Goal: Transaction & Acquisition: Download file/media

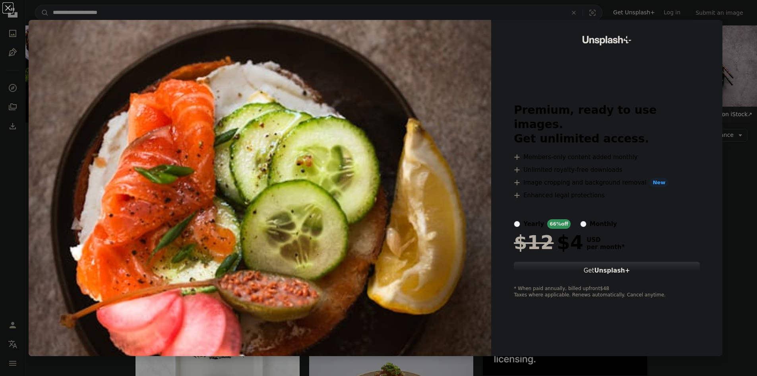
scroll to position [716, 0]
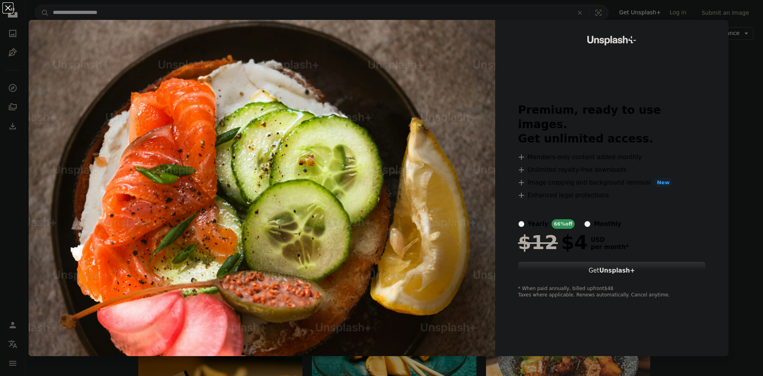
click at [4, 7] on button "An X shape" at bounding box center [8, 8] width 10 height 10
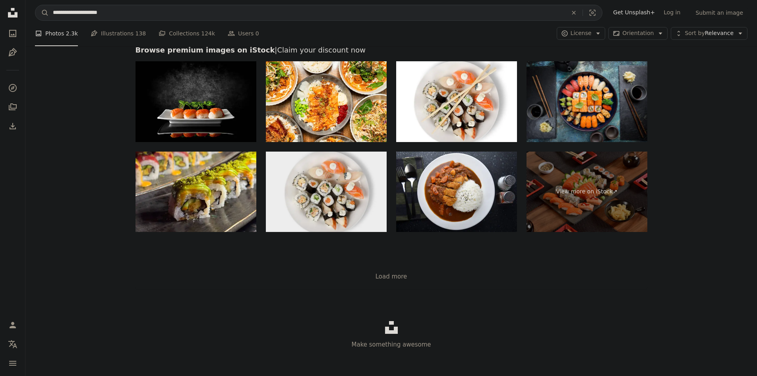
scroll to position [1327, 0]
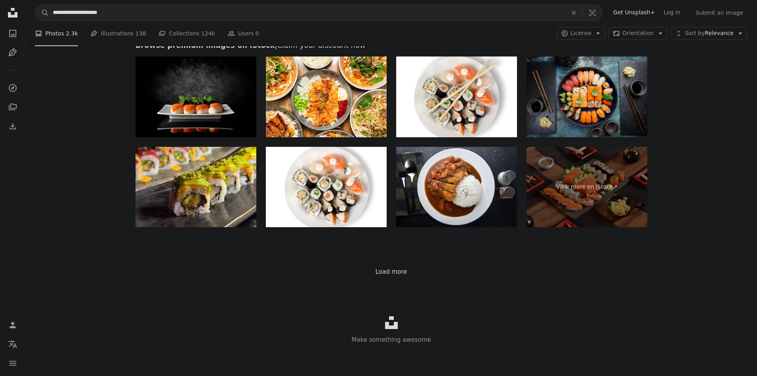
click at [382, 277] on button "Load more" at bounding box center [392, 271] width 512 height 25
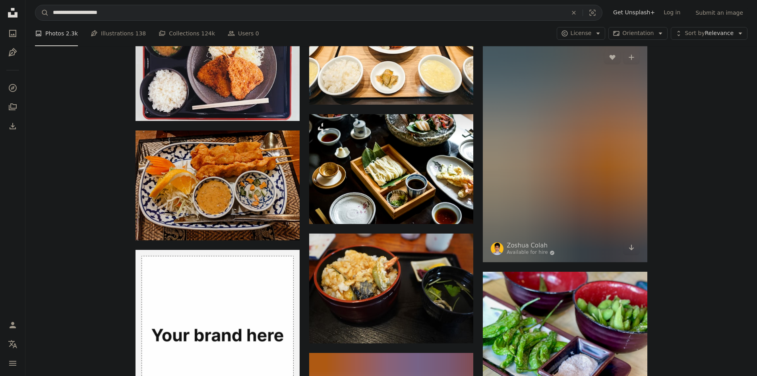
scroll to position [1376, 0]
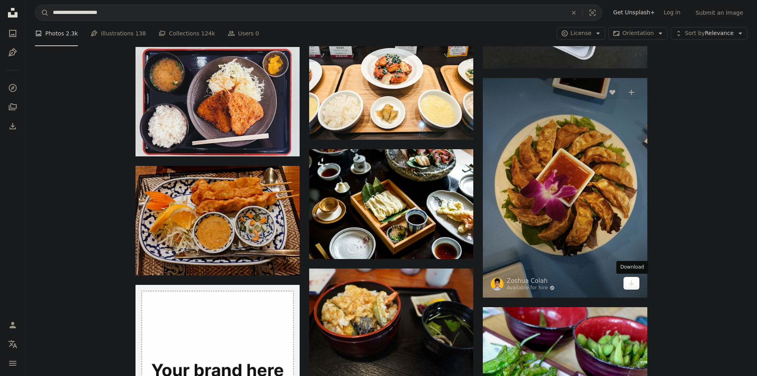
click at [637, 284] on link "Arrow pointing down" at bounding box center [632, 283] width 16 height 13
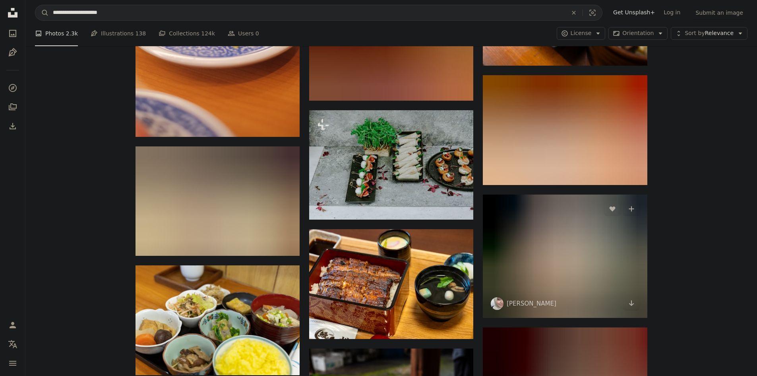
scroll to position [8096, 0]
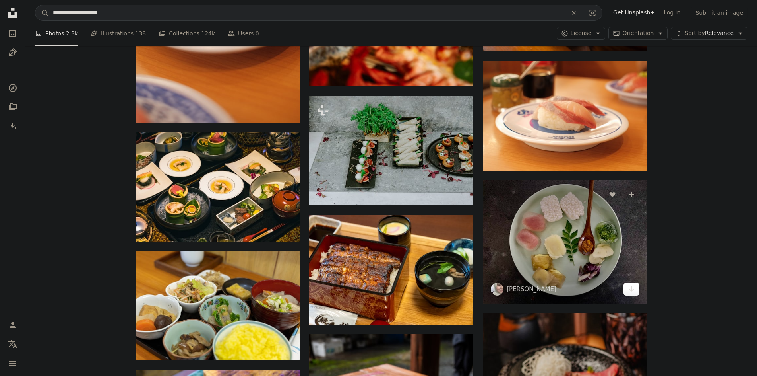
click at [634, 292] on icon "Arrow pointing down" at bounding box center [632, 289] width 6 height 10
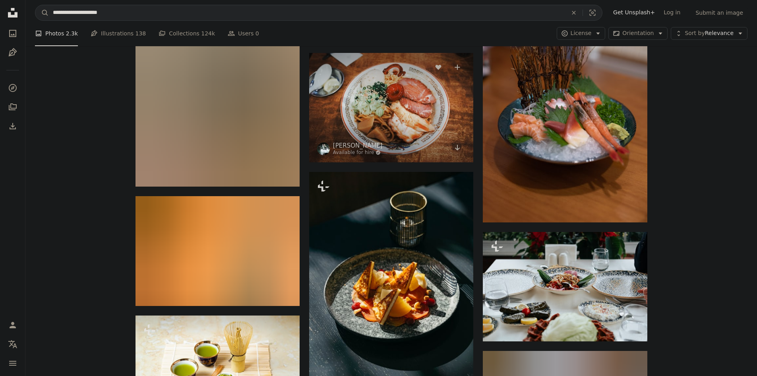
scroll to position [13026, 0]
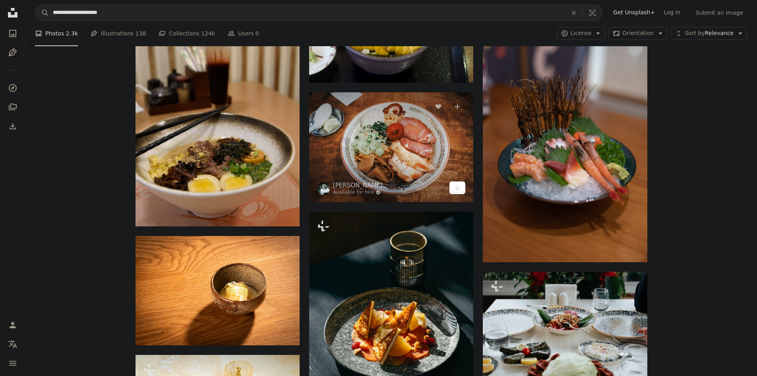
click at [459, 191] on link "Arrow pointing down" at bounding box center [458, 187] width 16 height 13
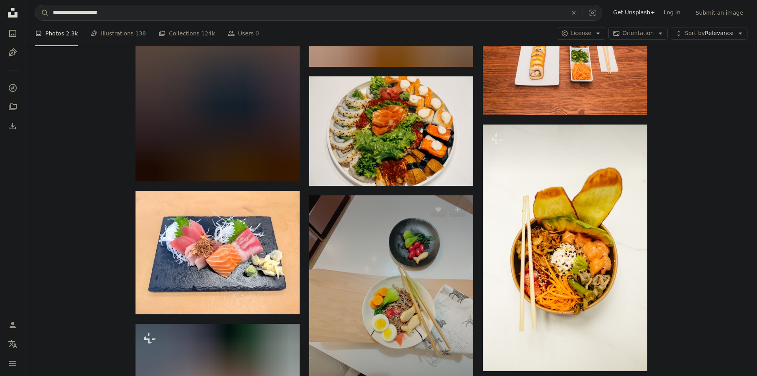
scroll to position [15610, 0]
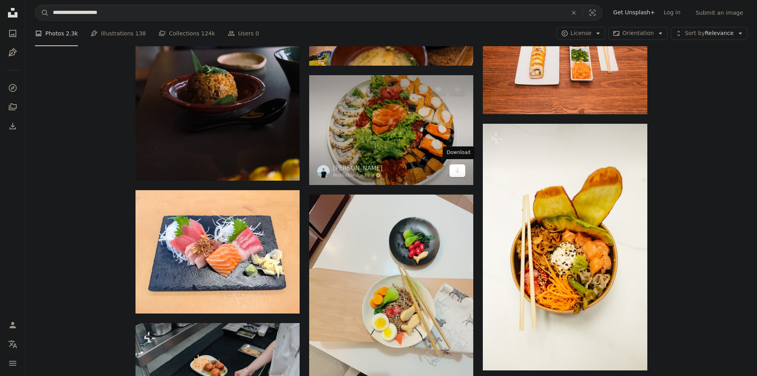
click at [458, 167] on icon "Download" at bounding box center [457, 170] width 5 height 6
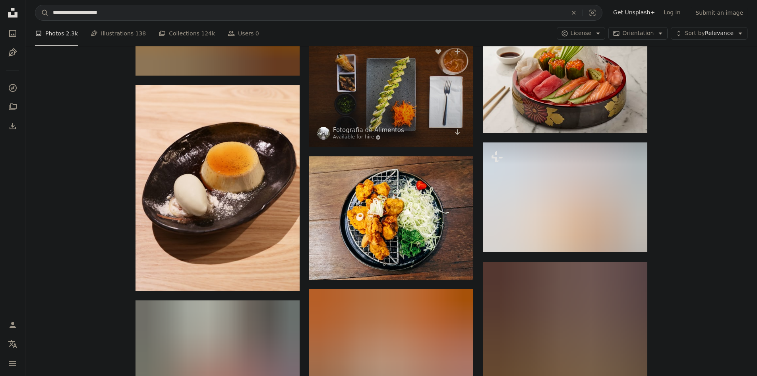
scroll to position [16883, 0]
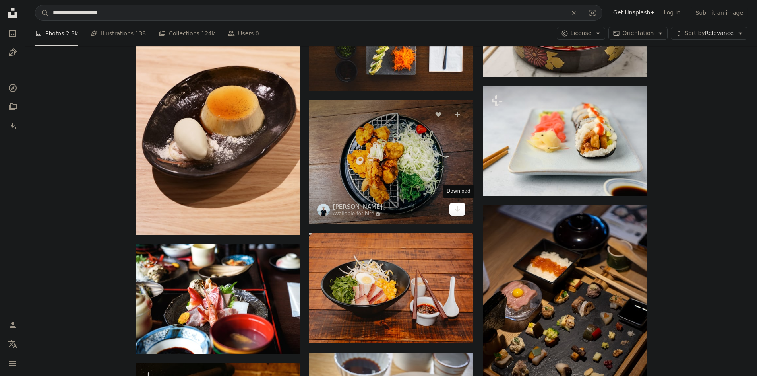
click at [456, 210] on icon "Arrow pointing down" at bounding box center [457, 209] width 6 height 10
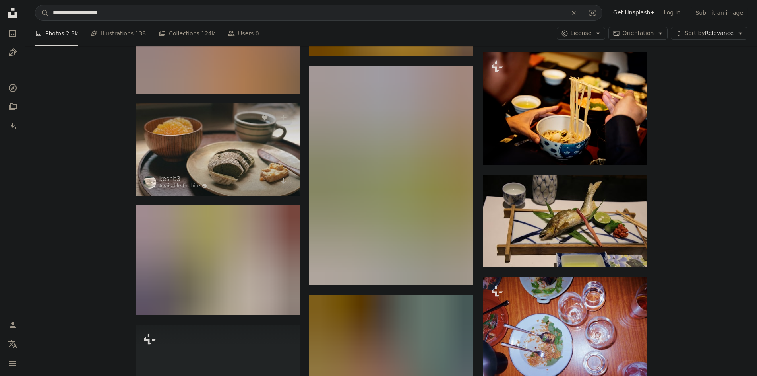
scroll to position [18552, 0]
